Goal: Transaction & Acquisition: Purchase product/service

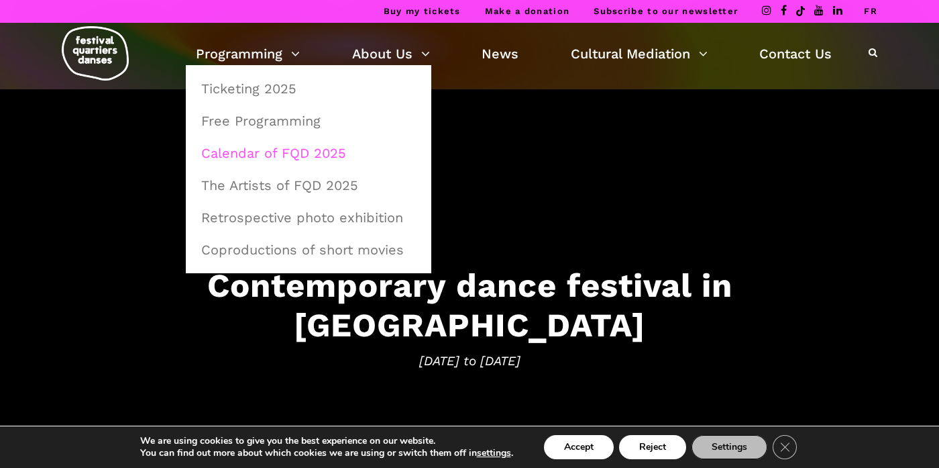
click at [271, 149] on link "Calendar of FQD 2025" at bounding box center [308, 153] width 231 height 31
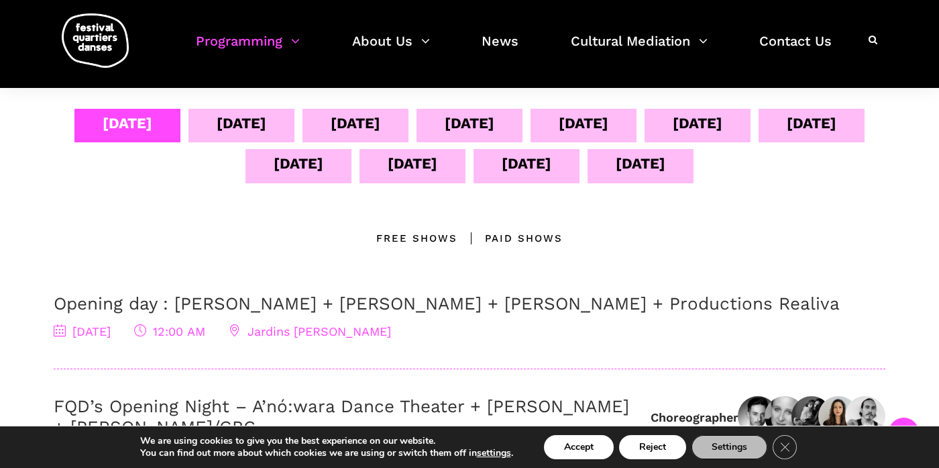
scroll to position [278, 0]
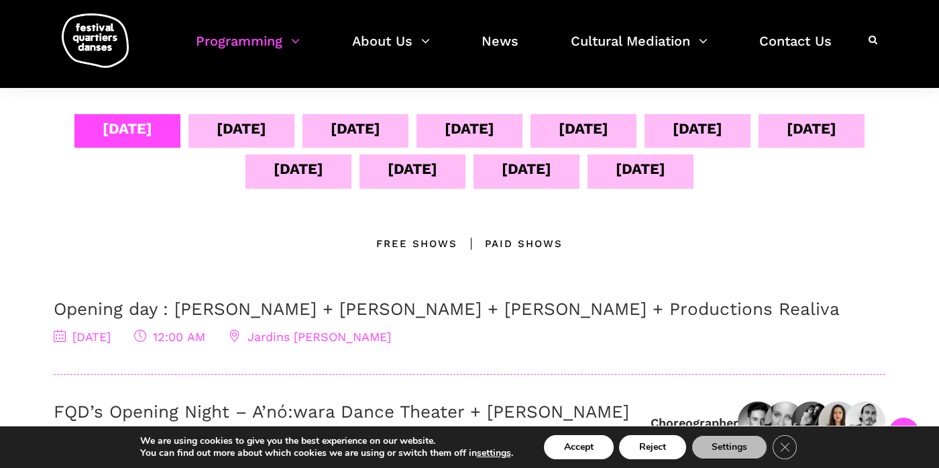
click at [266, 127] on div "Sept 05" at bounding box center [242, 128] width 50 height 23
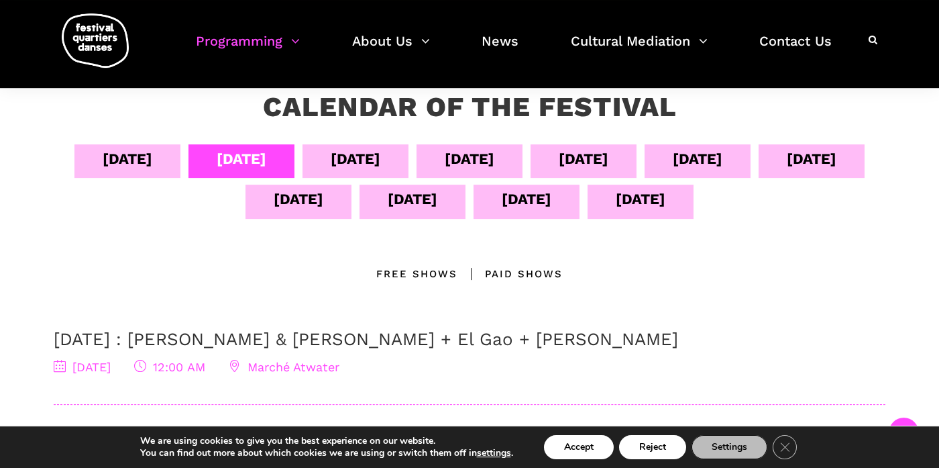
scroll to position [236, 0]
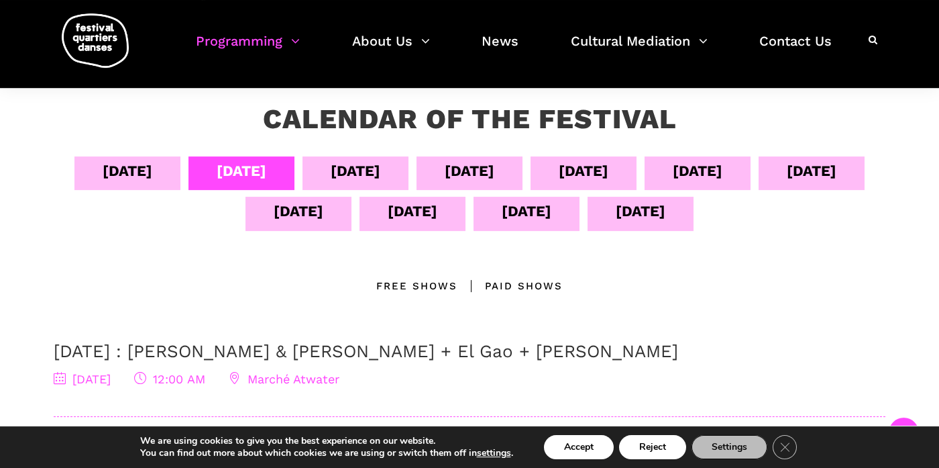
click at [515, 281] on div "Paid shows" at bounding box center [510, 286] width 105 height 16
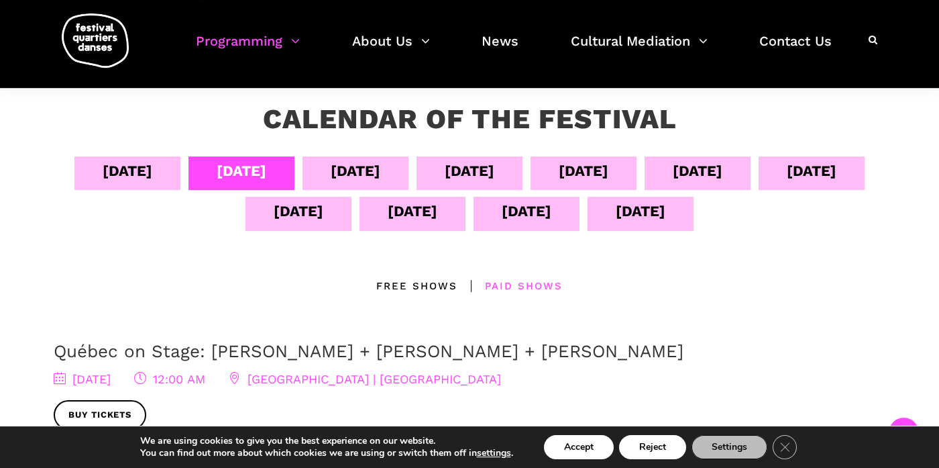
click at [152, 164] on div "Sept 04" at bounding box center [128, 170] width 50 height 23
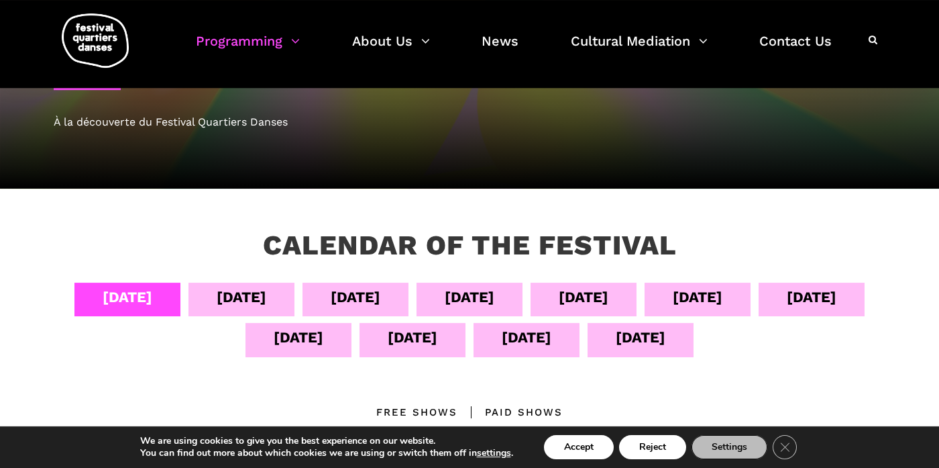
scroll to position [108, 0]
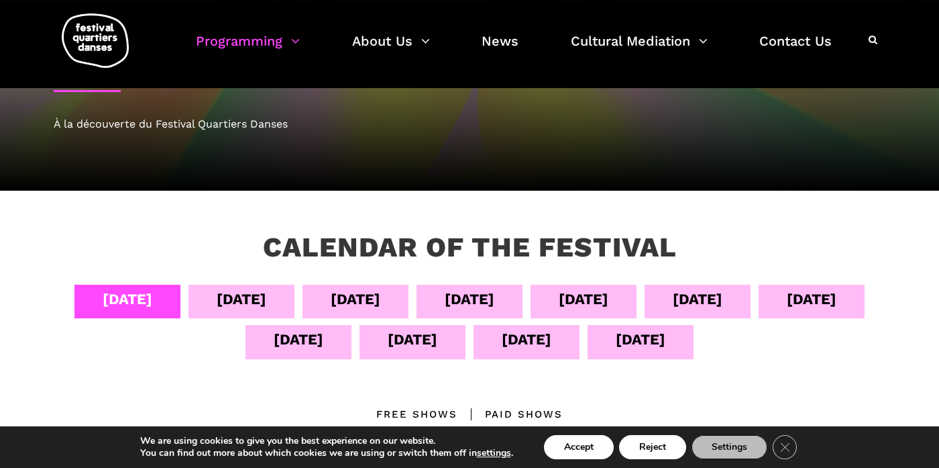
click at [266, 294] on div "Sept 05" at bounding box center [242, 298] width 50 height 23
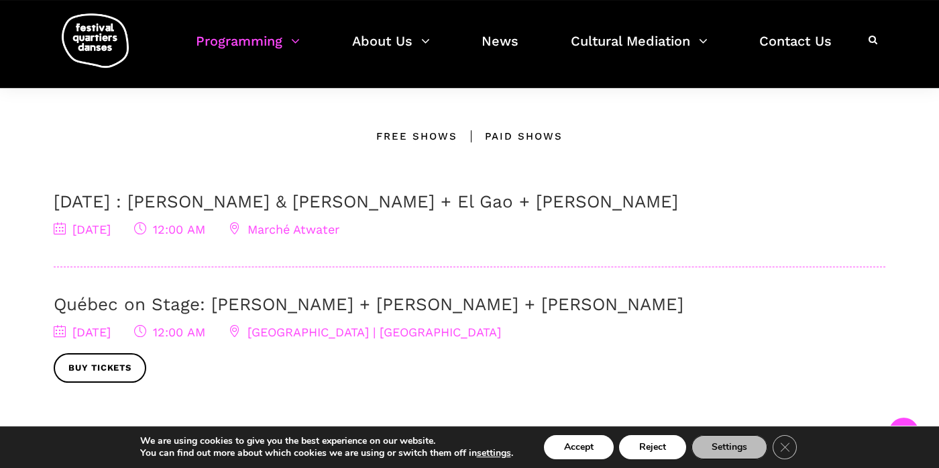
scroll to position [384, 0]
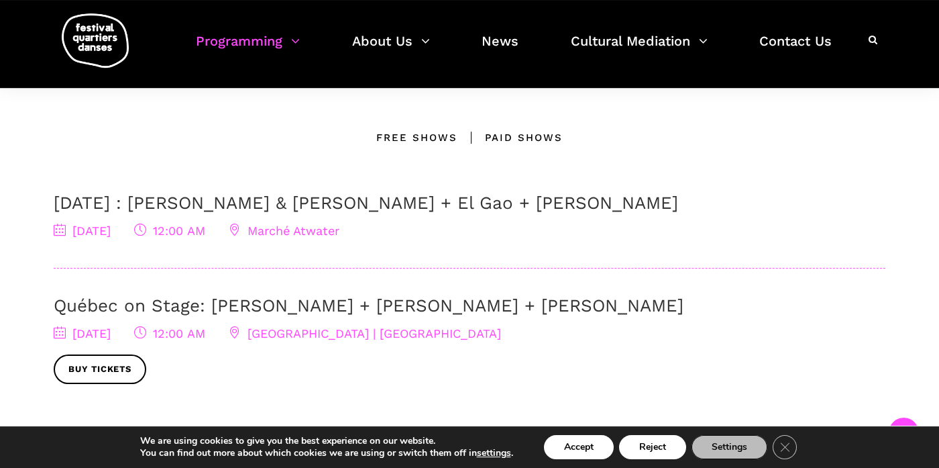
click at [519, 133] on div "Paid shows" at bounding box center [510, 137] width 105 height 16
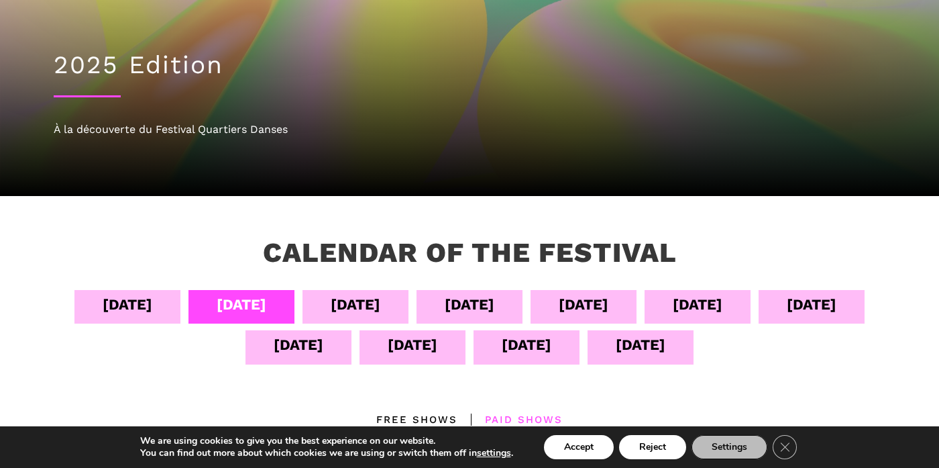
scroll to position [115, 0]
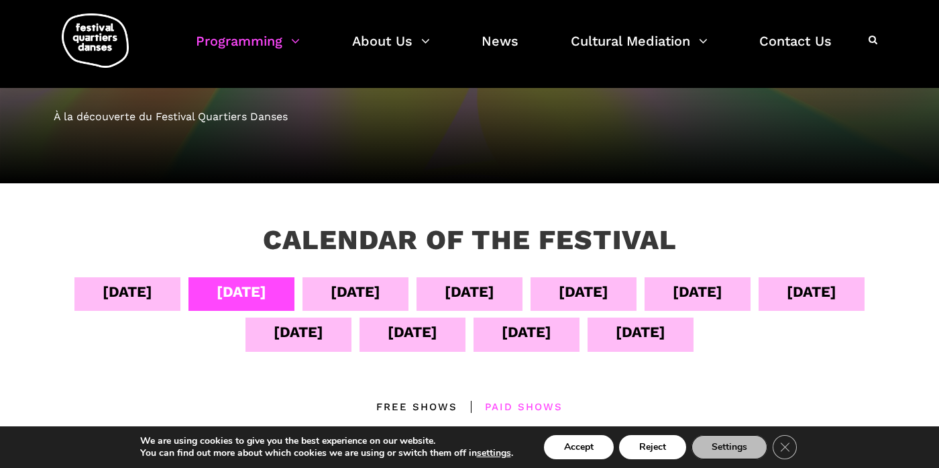
click at [380, 290] on div "Sept 06" at bounding box center [356, 291] width 50 height 23
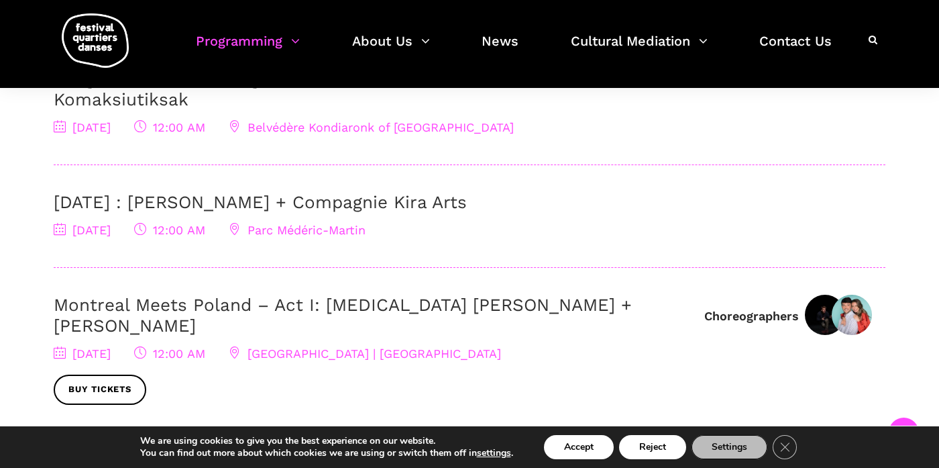
scroll to position [414, 0]
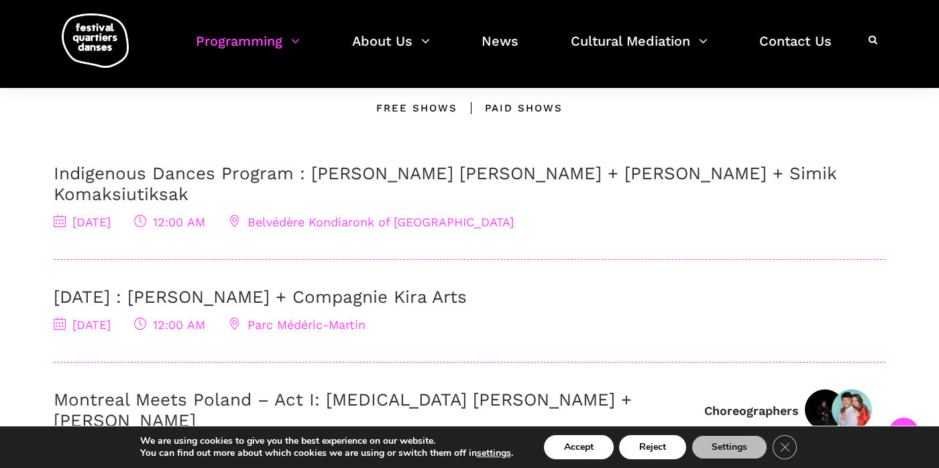
click at [421, 107] on div "Free Shows" at bounding box center [416, 108] width 81 height 16
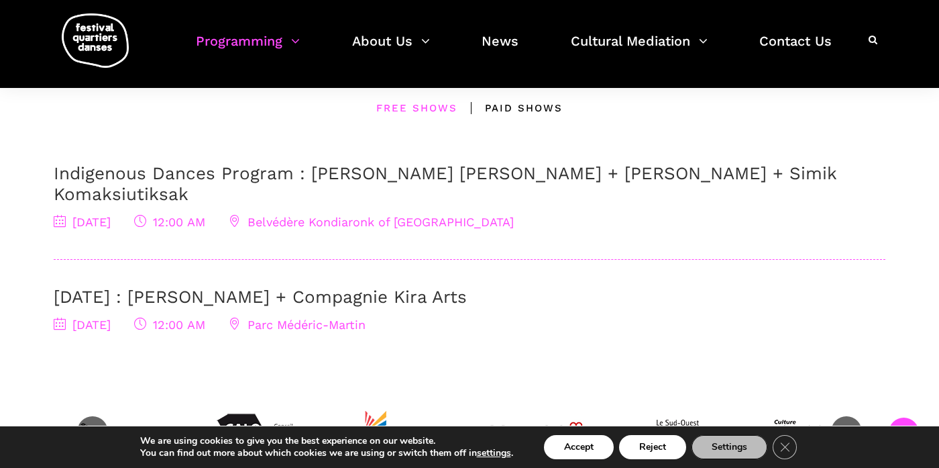
click at [527, 111] on div "Paid shows" at bounding box center [510, 108] width 105 height 16
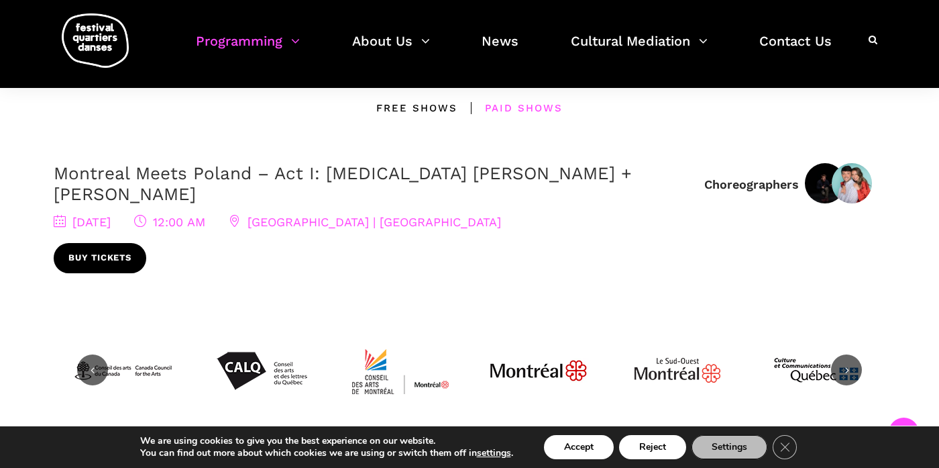
click at [101, 243] on link "Buy tickets" at bounding box center [100, 258] width 93 height 30
